Goal: Transaction & Acquisition: Purchase product/service

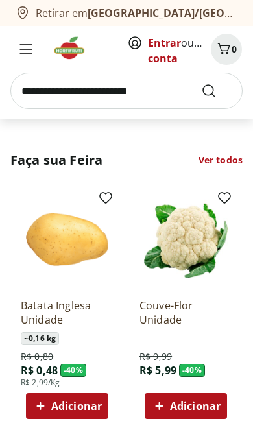
scroll to position [680, 0]
click at [228, 155] on link "Ver todos" at bounding box center [220, 160] width 44 height 13
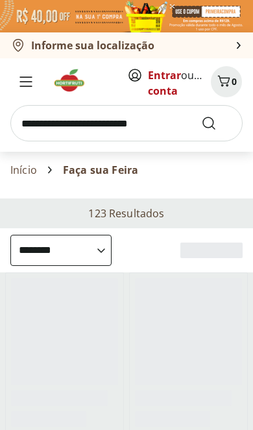
select select "**********"
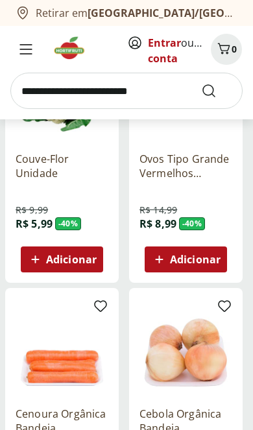
click at [216, 257] on span "Adicionar" at bounding box center [195, 259] width 51 height 10
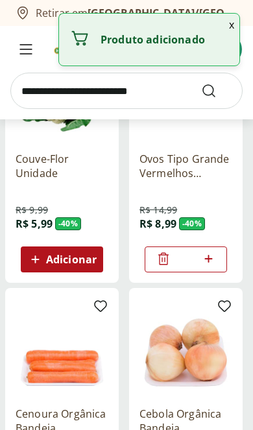
click at [215, 259] on icon at bounding box center [208, 259] width 16 height 16
click at [215, 261] on icon at bounding box center [208, 259] width 16 height 16
click at [216, 260] on icon at bounding box center [208, 259] width 16 height 16
type input "*"
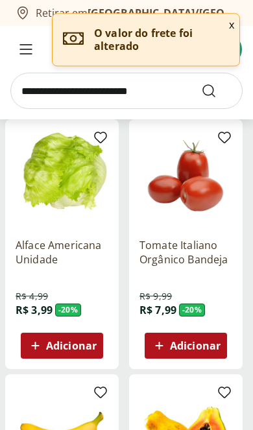
scroll to position [664, 0]
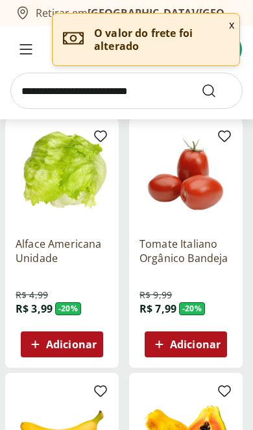
click at [84, 347] on span "Adicionar" at bounding box center [71, 344] width 51 height 10
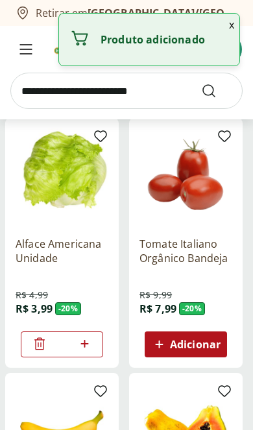
click at [91, 345] on icon at bounding box center [85, 344] width 16 height 16
type input "*"
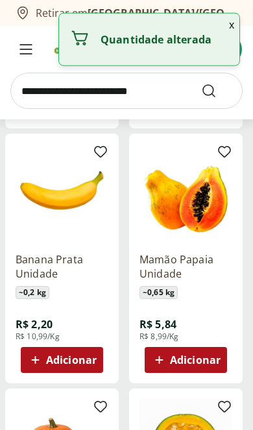
scroll to position [904, 0]
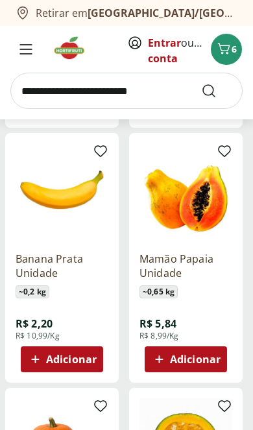
click at [221, 361] on div "Adicionar" at bounding box center [186, 359] width 72 height 23
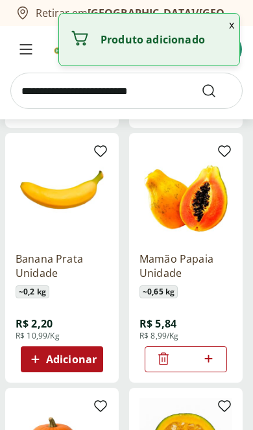
click at [221, 360] on div "*" at bounding box center [186, 359] width 82 height 26
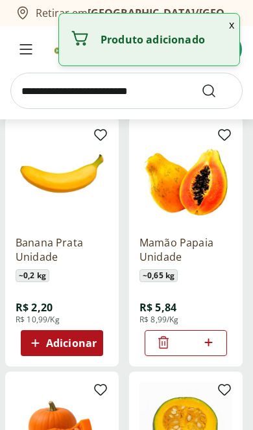
click at [215, 343] on icon at bounding box center [208, 343] width 16 height 16
type input "*"
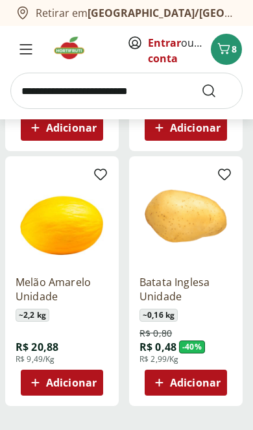
click at [213, 384] on span "Adicionar" at bounding box center [195, 382] width 51 height 10
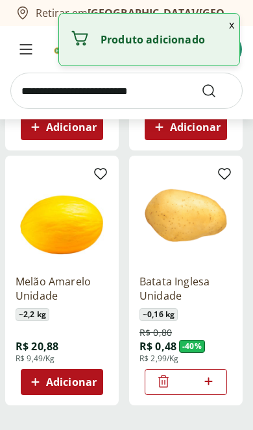
click at [213, 384] on icon at bounding box center [208, 381] width 16 height 16
click at [211, 384] on icon at bounding box center [208, 381] width 16 height 16
click at [211, 383] on icon at bounding box center [208, 381] width 16 height 16
click at [210, 385] on icon at bounding box center [208, 381] width 16 height 16
click at [209, 384] on icon at bounding box center [208, 381] width 16 height 16
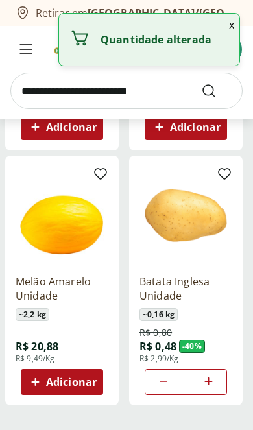
click at [207, 387] on icon at bounding box center [208, 381] width 16 height 16
click at [207, 386] on icon at bounding box center [208, 381] width 16 height 16
type input "*"
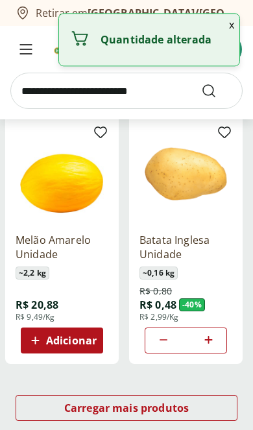
scroll to position [1434, 0]
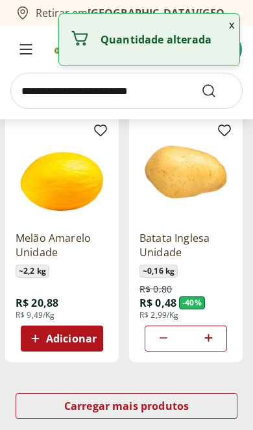
click at [161, 401] on span "Carregar mais produtos" at bounding box center [126, 406] width 125 height 10
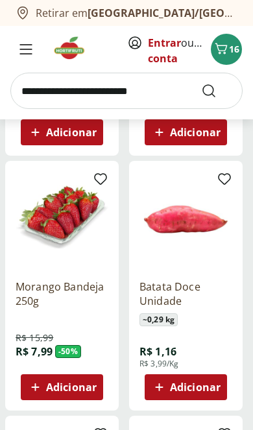
click at [79, 382] on span "Adicionar" at bounding box center [71, 387] width 51 height 10
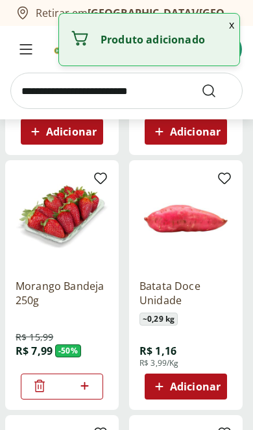
click at [79, 381] on icon at bounding box center [85, 386] width 16 height 16
click at [84, 386] on icon at bounding box center [84, 386] width 8 height 8
type input "*"
click at [215, 386] on span "Adicionar" at bounding box center [195, 386] width 51 height 10
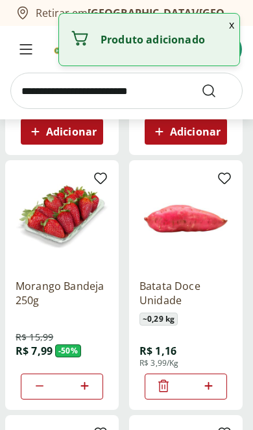
click at [212, 386] on icon at bounding box center [208, 386] width 16 height 16
click at [210, 386] on icon at bounding box center [208, 386] width 16 height 16
type input "*"
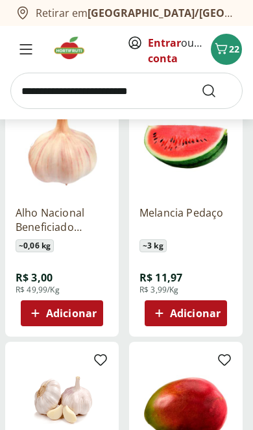
click at [217, 310] on span "Adicionar" at bounding box center [195, 313] width 51 height 10
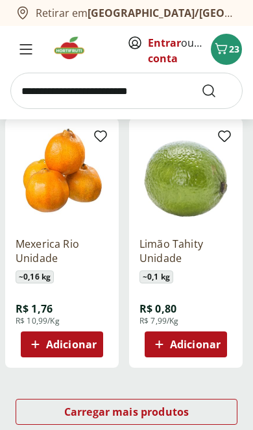
click at [160, 414] on span "Carregar mais produtos" at bounding box center [126, 412] width 125 height 10
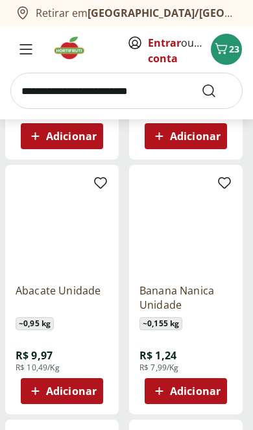
scroll to position [3951, 0]
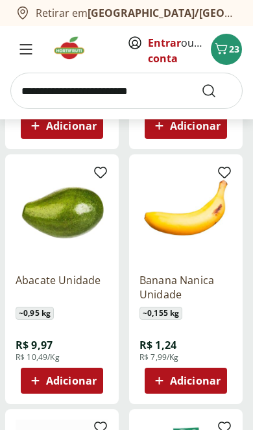
click at [89, 381] on span "Adicionar" at bounding box center [71, 380] width 51 height 10
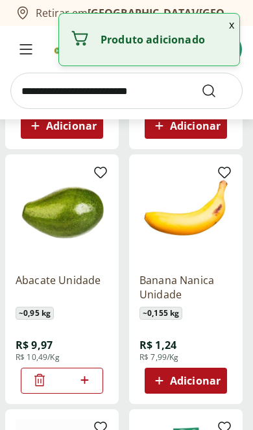
click at [90, 383] on icon at bounding box center [85, 380] width 16 height 16
click at [92, 383] on icon at bounding box center [85, 380] width 16 height 16
type input "*"
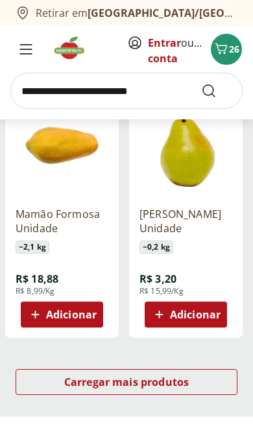
click at [169, 383] on span "Carregar mais produtos" at bounding box center [126, 382] width 125 height 10
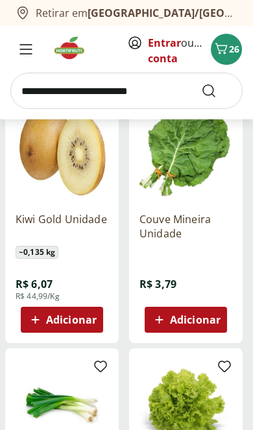
click at [211, 319] on span "Adicionar" at bounding box center [195, 319] width 51 height 10
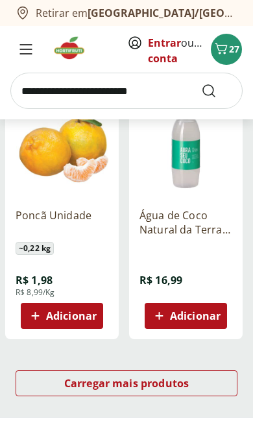
click at [173, 393] on div "Carregar mais produtos" at bounding box center [127, 383] width 222 height 26
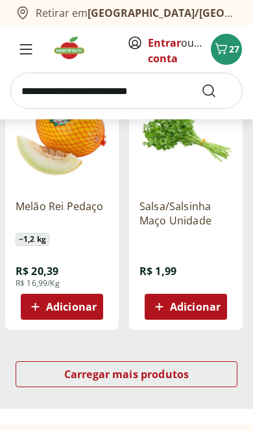
click at [184, 373] on span "Carregar mais produtos" at bounding box center [126, 374] width 125 height 10
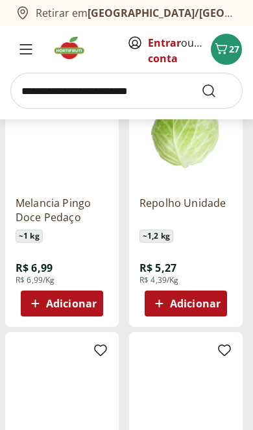
scroll to position [8636, 0]
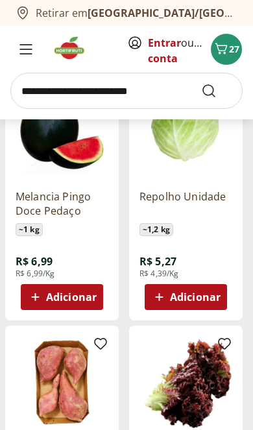
click at [93, 300] on span "Adicionar" at bounding box center [71, 297] width 51 height 10
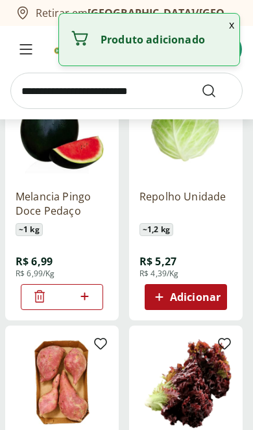
click at [91, 297] on icon at bounding box center [85, 297] width 16 height 16
type input "*"
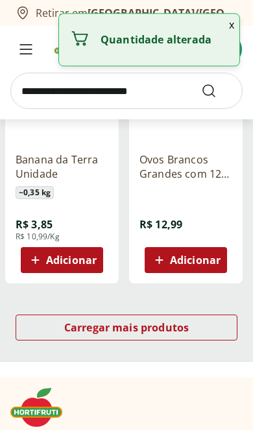
scroll to position [9212, 0]
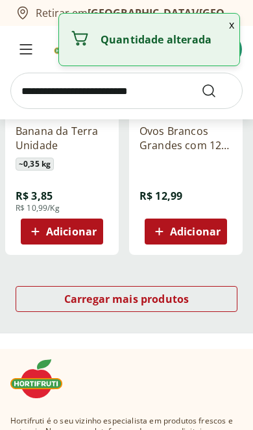
click at [185, 298] on span "Carregar mais produtos" at bounding box center [126, 299] width 125 height 10
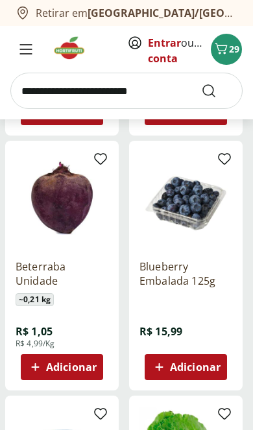
click at [90, 365] on span "Adicionar" at bounding box center [71, 367] width 51 height 10
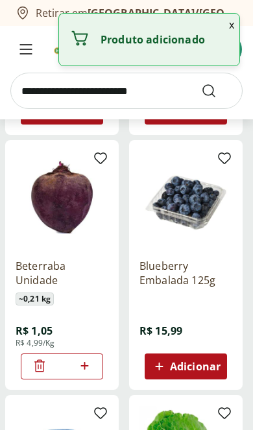
click at [91, 370] on icon at bounding box center [85, 366] width 16 height 16
click at [87, 367] on icon at bounding box center [85, 366] width 16 height 16
type input "*"
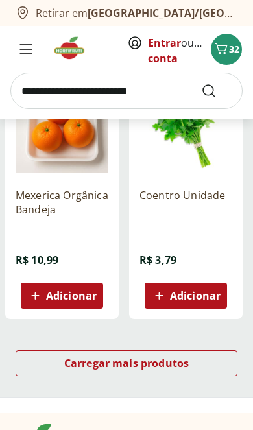
scroll to position [10724, 0]
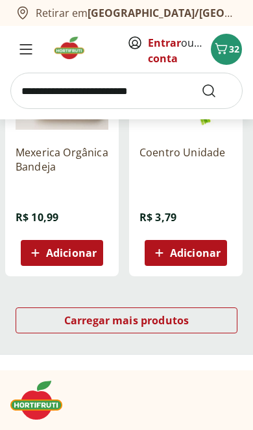
click at [194, 330] on div "Carregar mais produtos" at bounding box center [127, 320] width 222 height 26
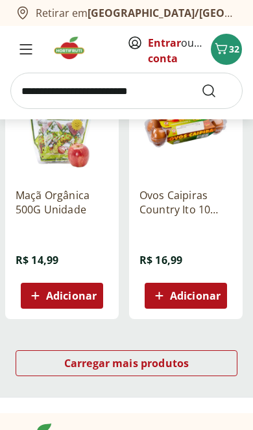
click at [208, 375] on div "Carregar mais produtos" at bounding box center [127, 363] width 222 height 26
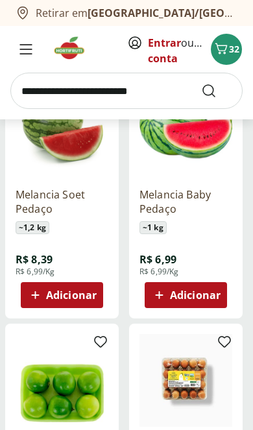
scroll to position [12477, 0]
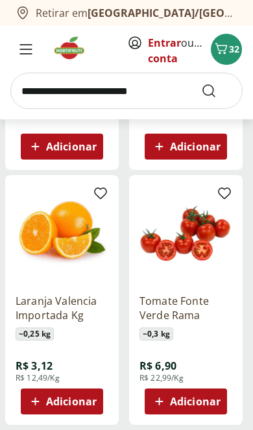
scroll to position [13647, 0]
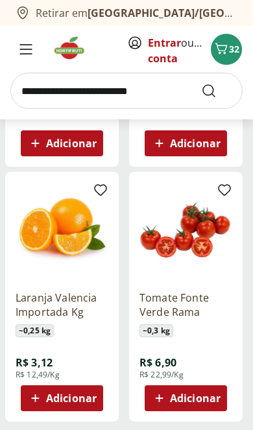
click at [228, 47] on icon "Carrinho" at bounding box center [221, 49] width 16 height 16
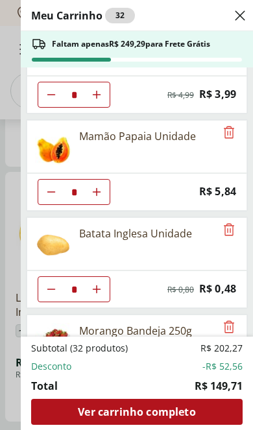
scroll to position [150, 0]
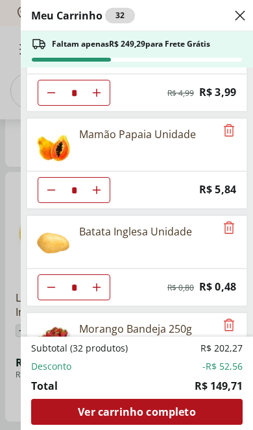
type input "*"
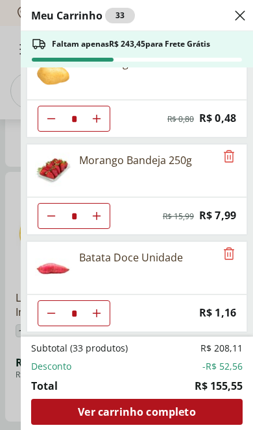
scroll to position [317, 0]
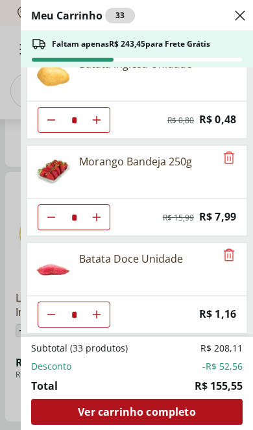
click at [204, 408] on span "Price: R$ 11,97" at bounding box center [214, 412] width 43 height 18
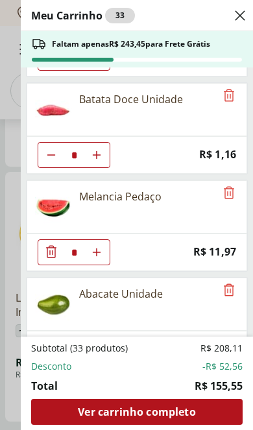
scroll to position [477, 0]
type input "*"
click at [228, 194] on icon "Remove" at bounding box center [229, 192] width 10 height 12
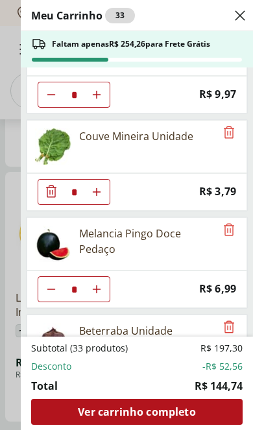
scroll to position [633, 0]
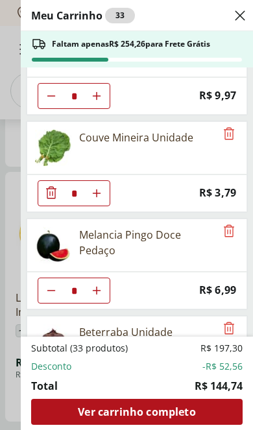
click at [239, 15] on icon "Close" at bounding box center [240, 16] width 16 height 16
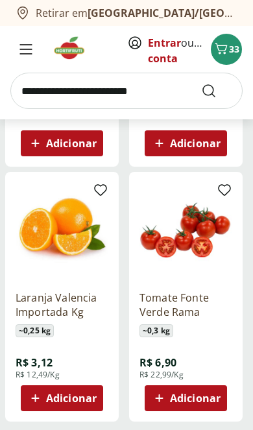
click at [160, 93] on input "search" at bounding box center [126, 91] width 232 height 36
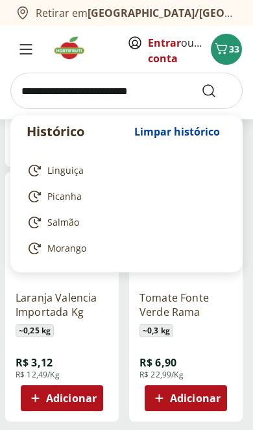
scroll to position [13608, 0]
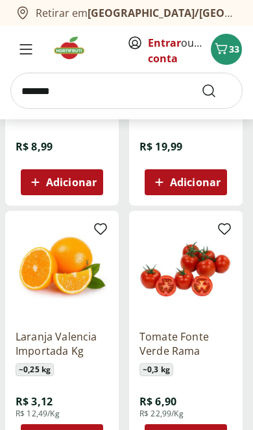
type input "*******"
click at [217, 91] on button "Submit Search" at bounding box center [216, 91] width 31 height 16
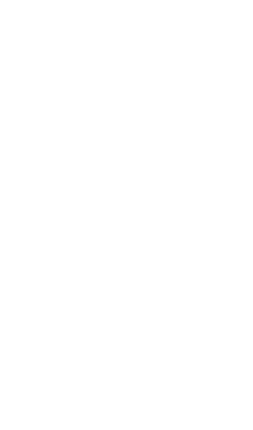
scroll to position [21, 0]
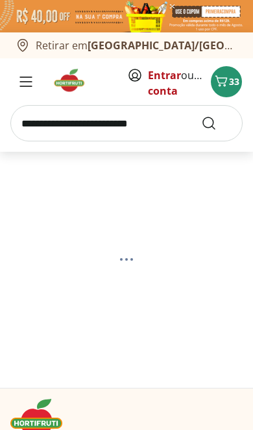
select select "**********"
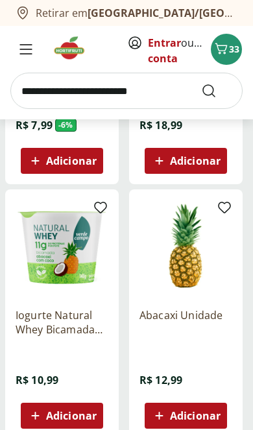
scroll to position [350, 0]
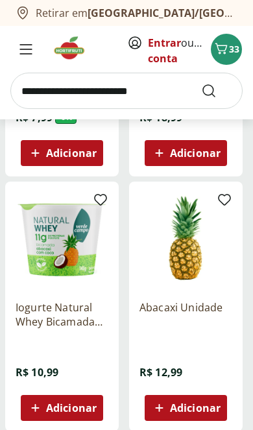
click at [211, 412] on span "Adicionar" at bounding box center [195, 408] width 51 height 10
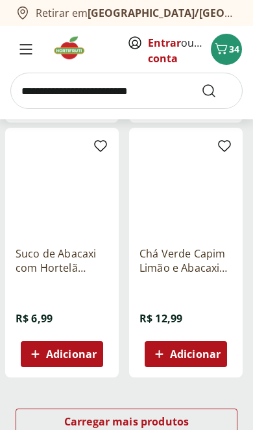
scroll to position [1428, 0]
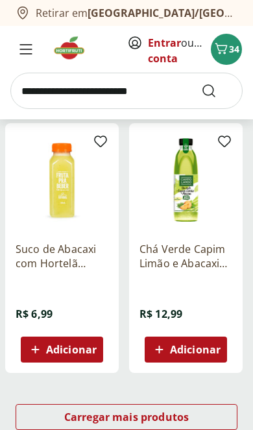
click at [231, 48] on span "34" at bounding box center [234, 49] width 10 height 12
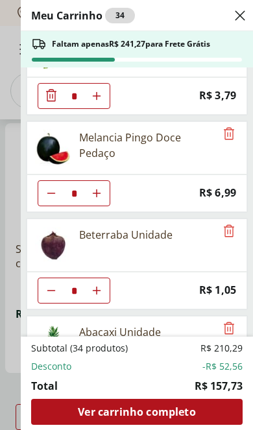
scroll to position [731, 0]
